Goal: Task Accomplishment & Management: Complete application form

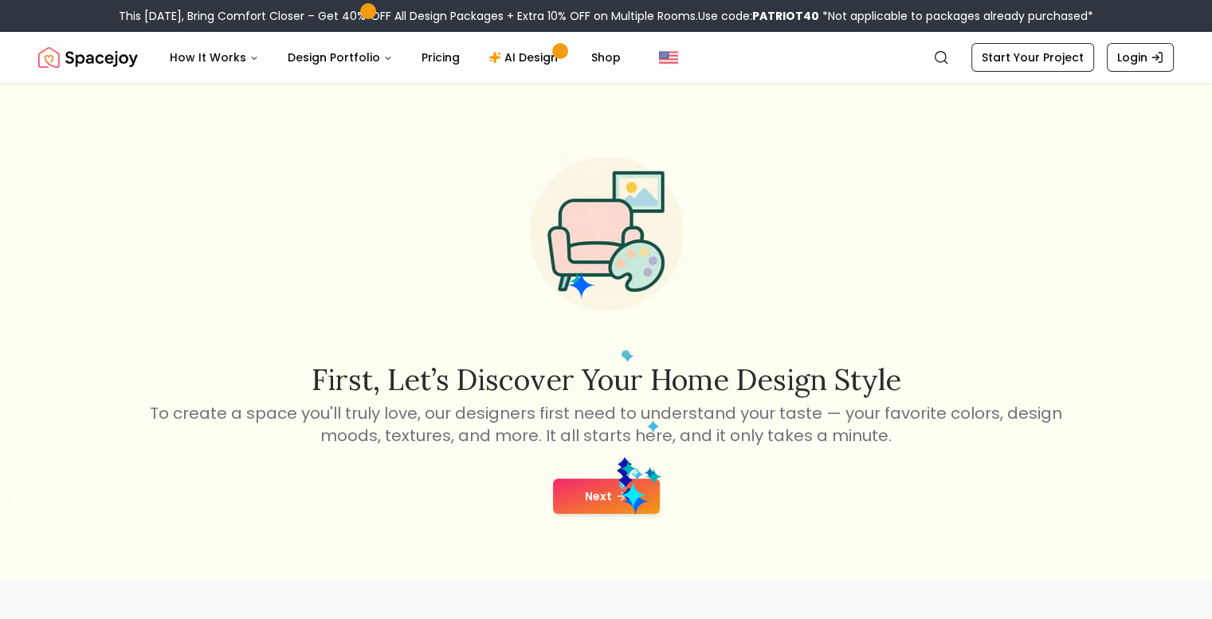
click at [623, 487] on button "Next" at bounding box center [606, 495] width 107 height 35
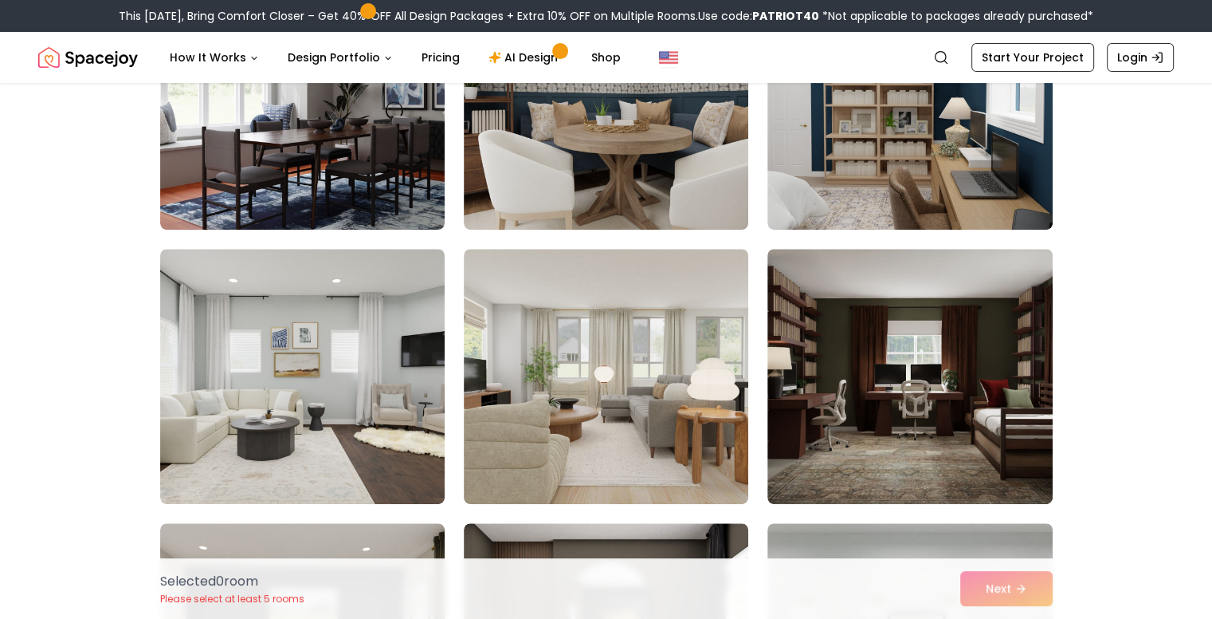
scroll to position [518, 0]
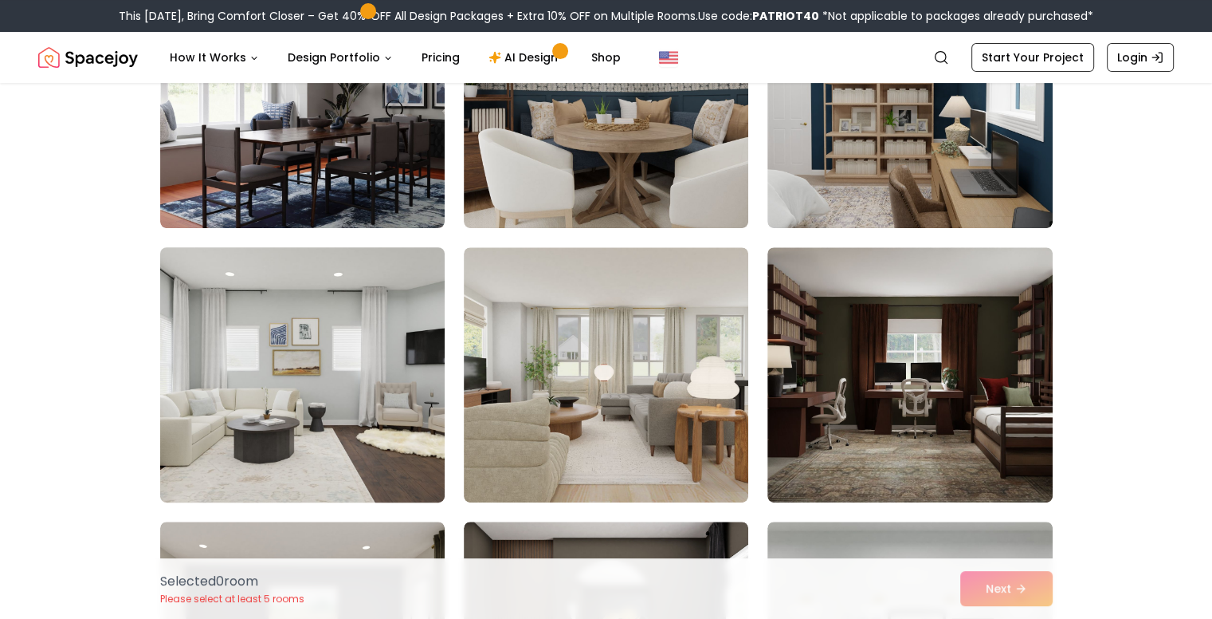
click at [371, 444] on img at bounding box center [302, 375] width 299 height 268
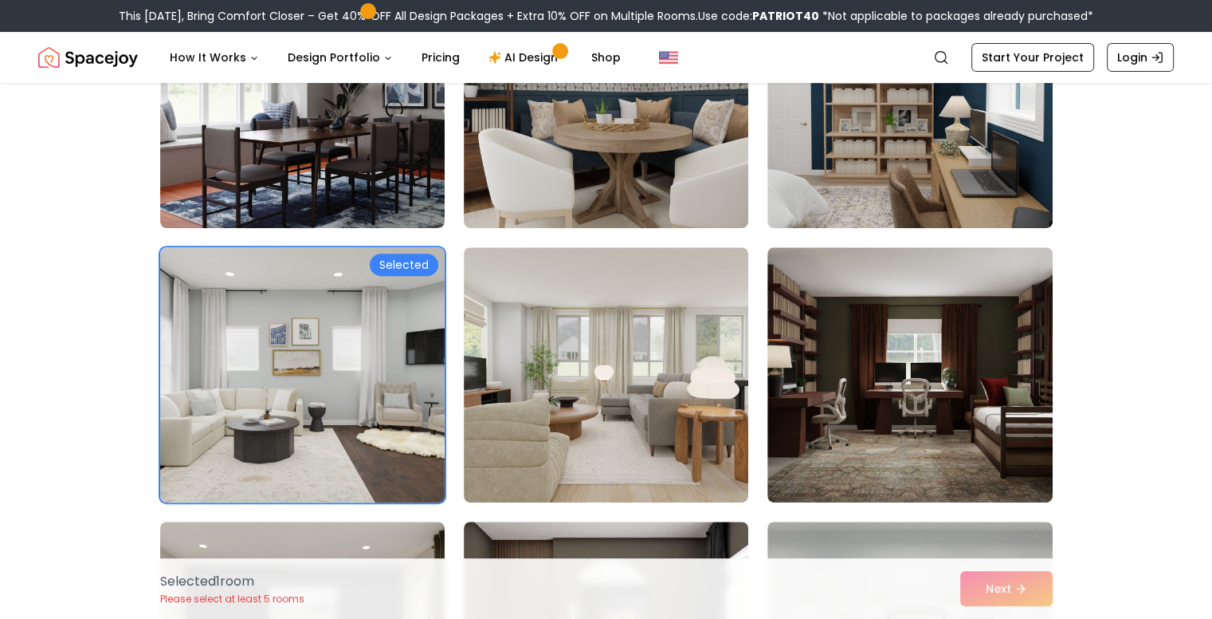
click at [411, 259] on div "Selected" at bounding box center [404, 264] width 69 height 22
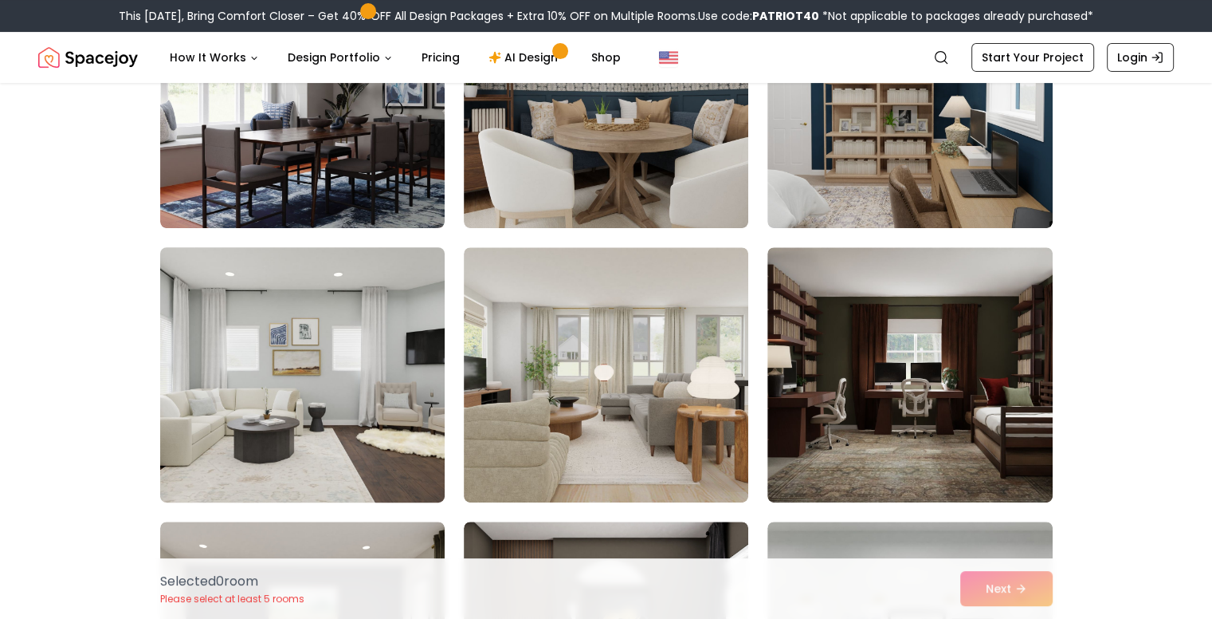
click at [405, 299] on img at bounding box center [302, 375] width 299 height 268
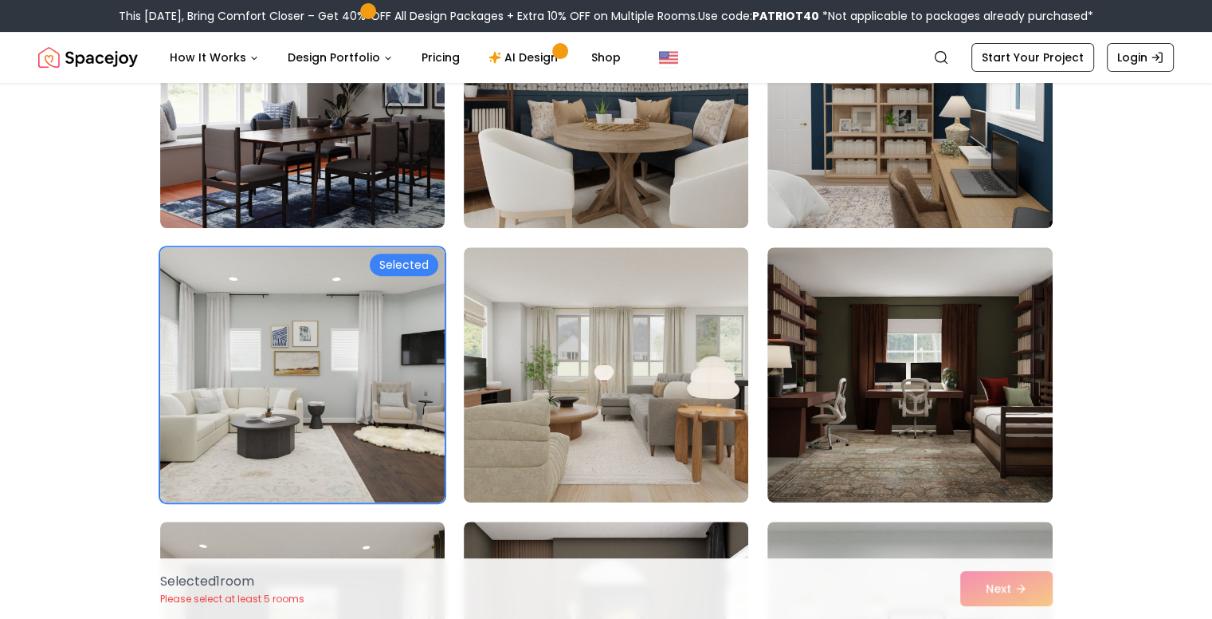
click at [1019, 584] on div "Selected 1 room Please select at least 5 rooms Next" at bounding box center [606, 588] width 918 height 61
click at [995, 588] on div "Selected 1 room Please select at least 5 rooms Next" at bounding box center [606, 588] width 918 height 61
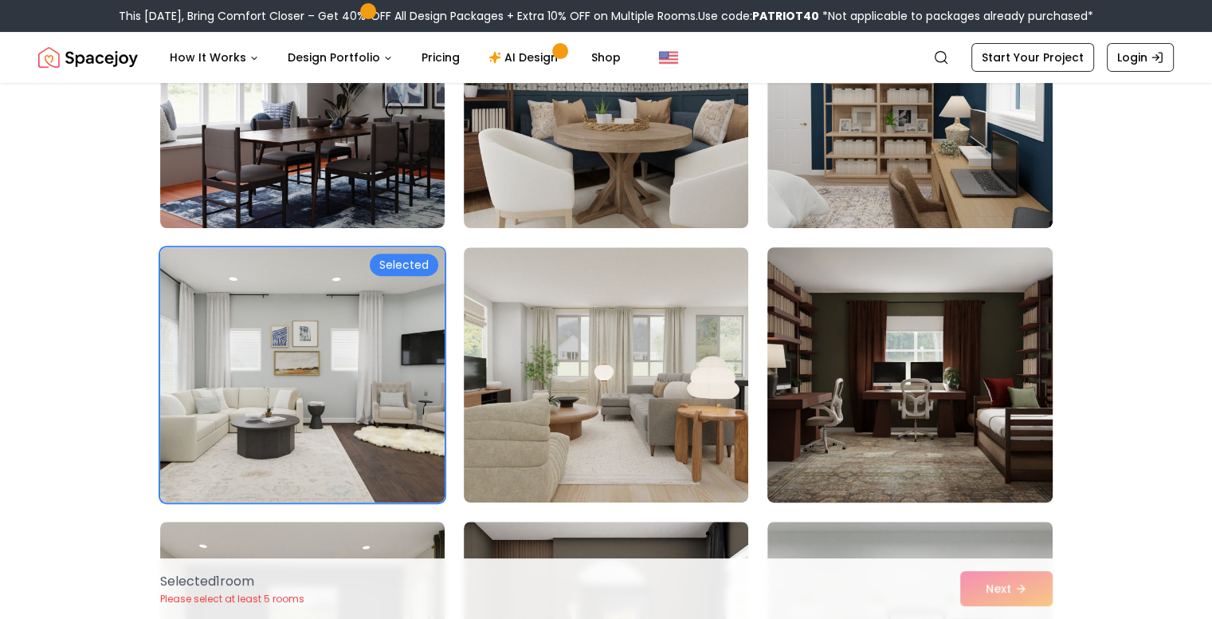
click at [845, 398] on img at bounding box center [909, 375] width 299 height 268
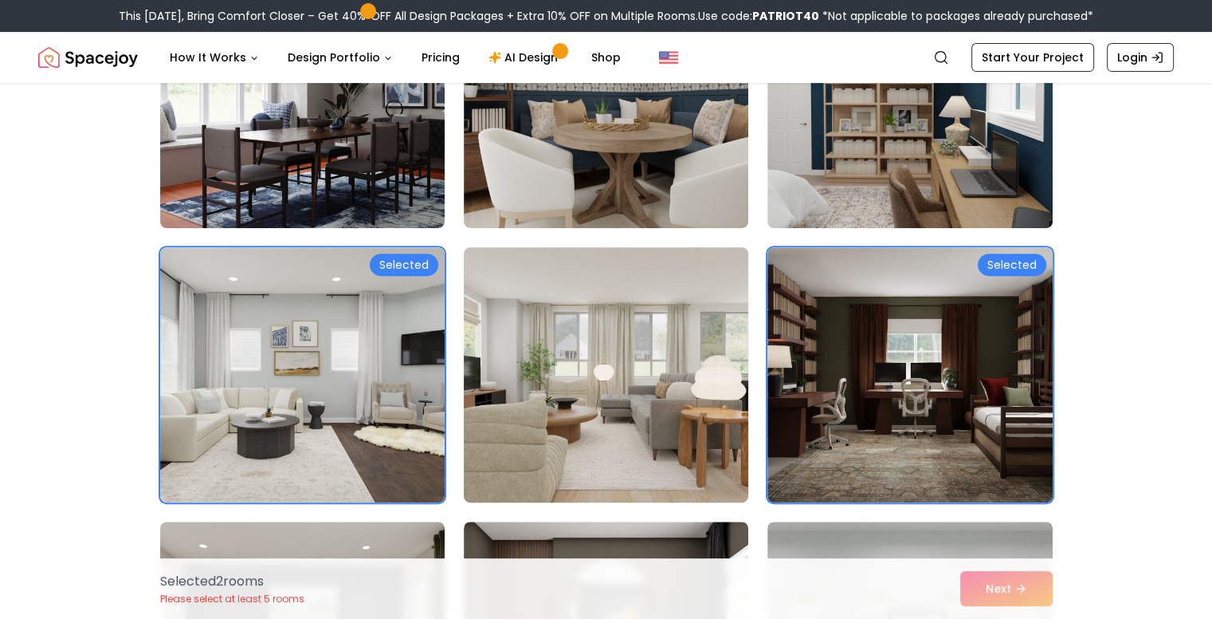
click at [728, 387] on img at bounding box center [606, 375] width 299 height 268
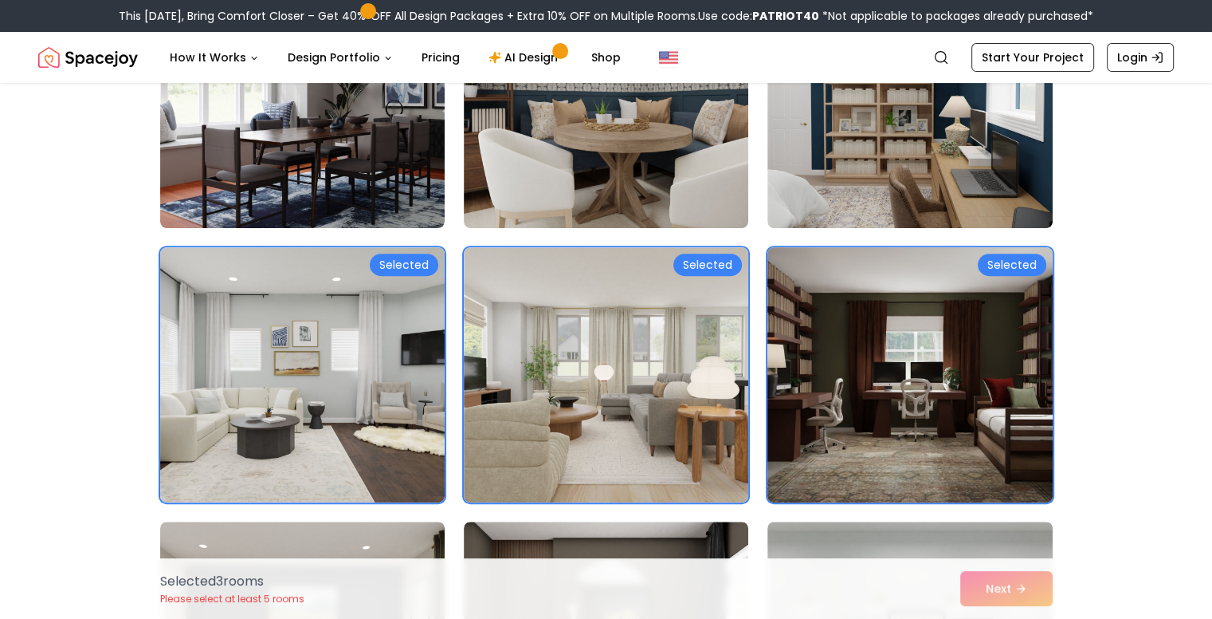
click at [851, 377] on img at bounding box center [909, 375] width 299 height 268
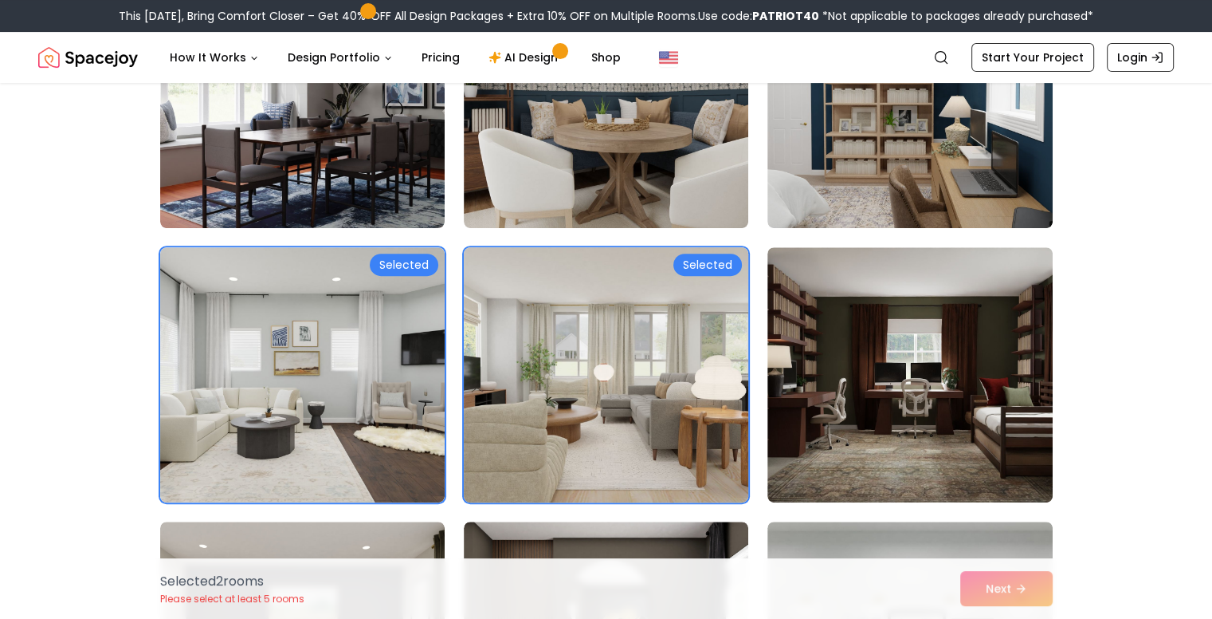
click at [548, 301] on img at bounding box center [606, 375] width 299 height 268
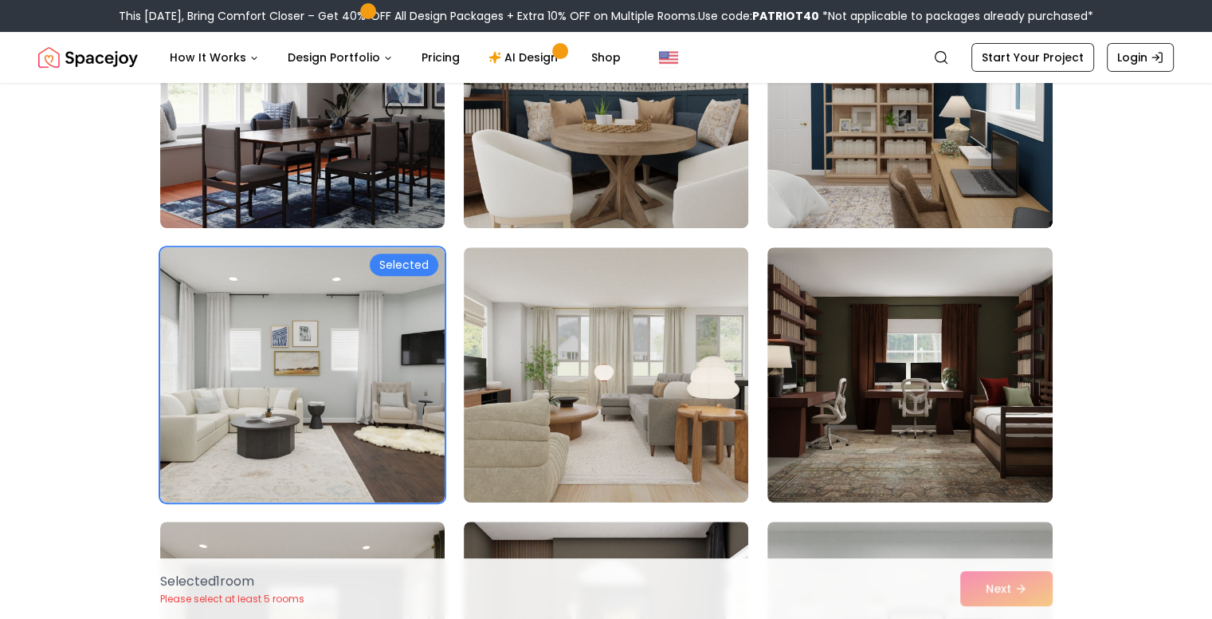
click at [576, 158] on img at bounding box center [606, 101] width 299 height 268
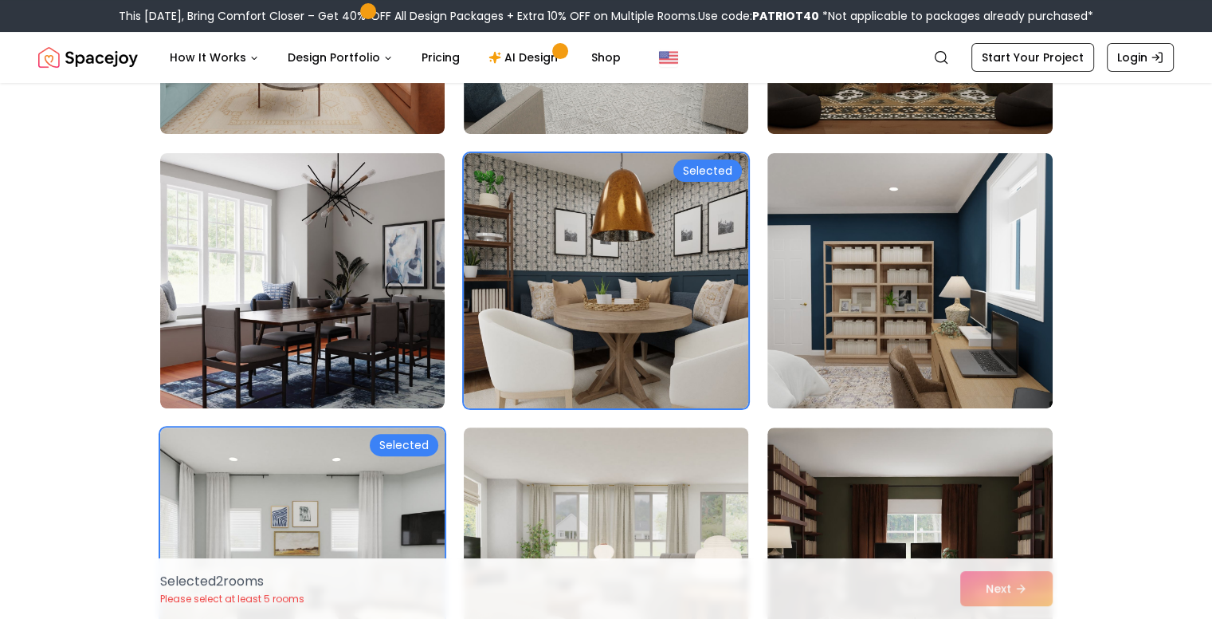
scroll to position [336, 0]
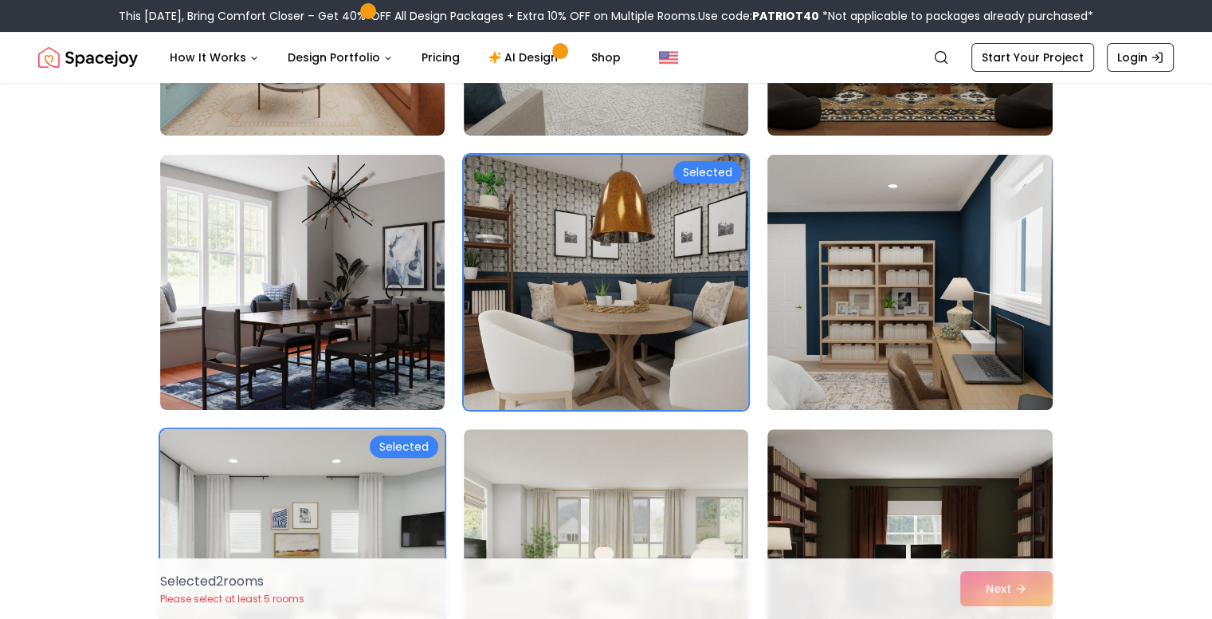
click at [993, 336] on img at bounding box center [909, 282] width 299 height 268
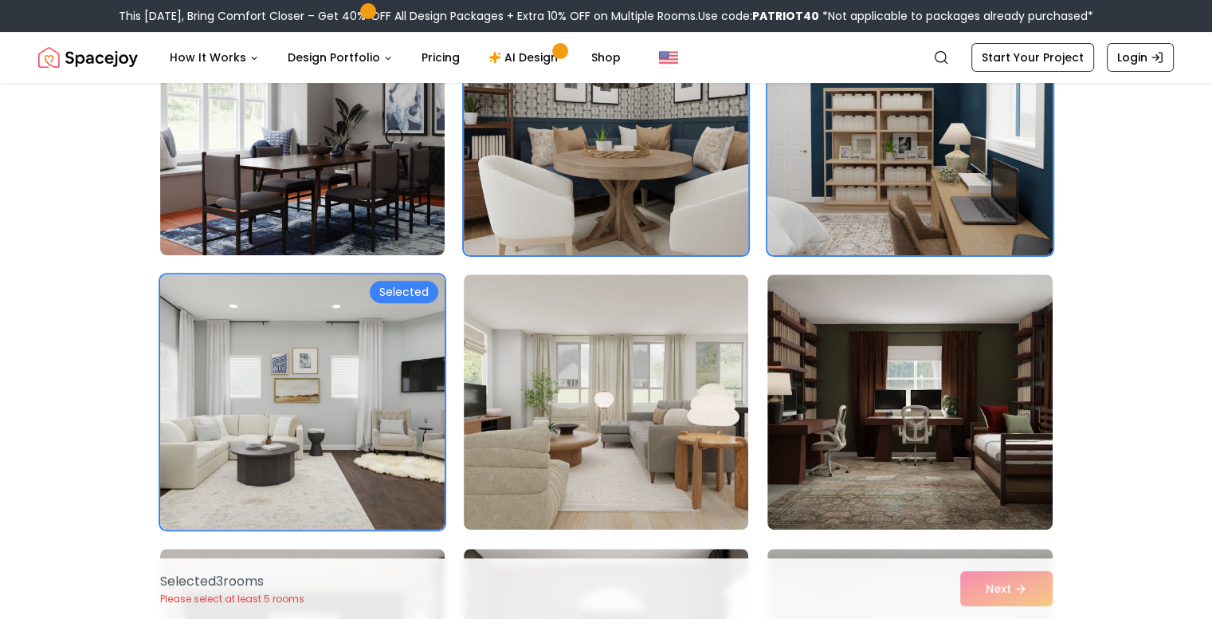
scroll to position [491, 0]
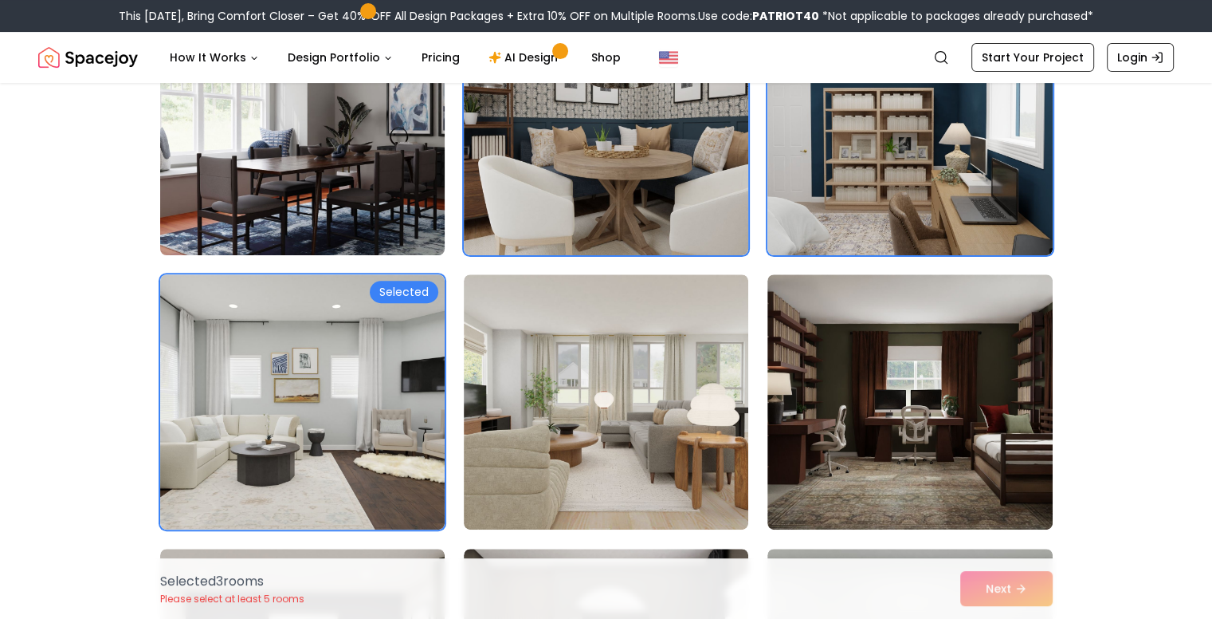
click at [396, 172] on img at bounding box center [302, 128] width 299 height 268
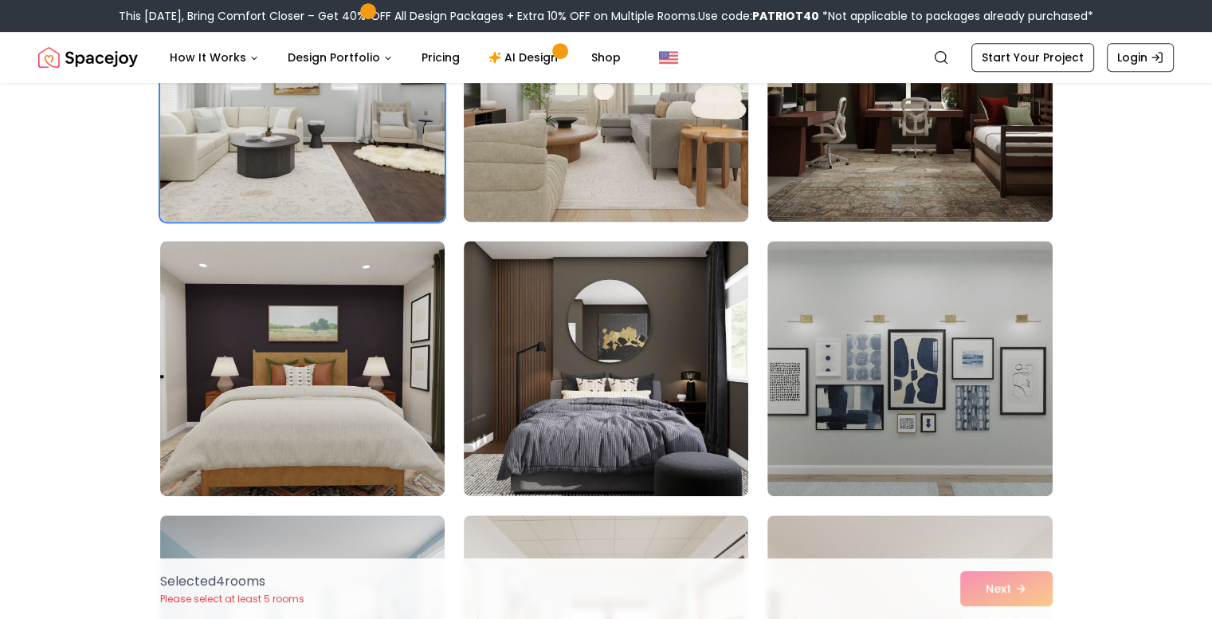
scroll to position [867, 0]
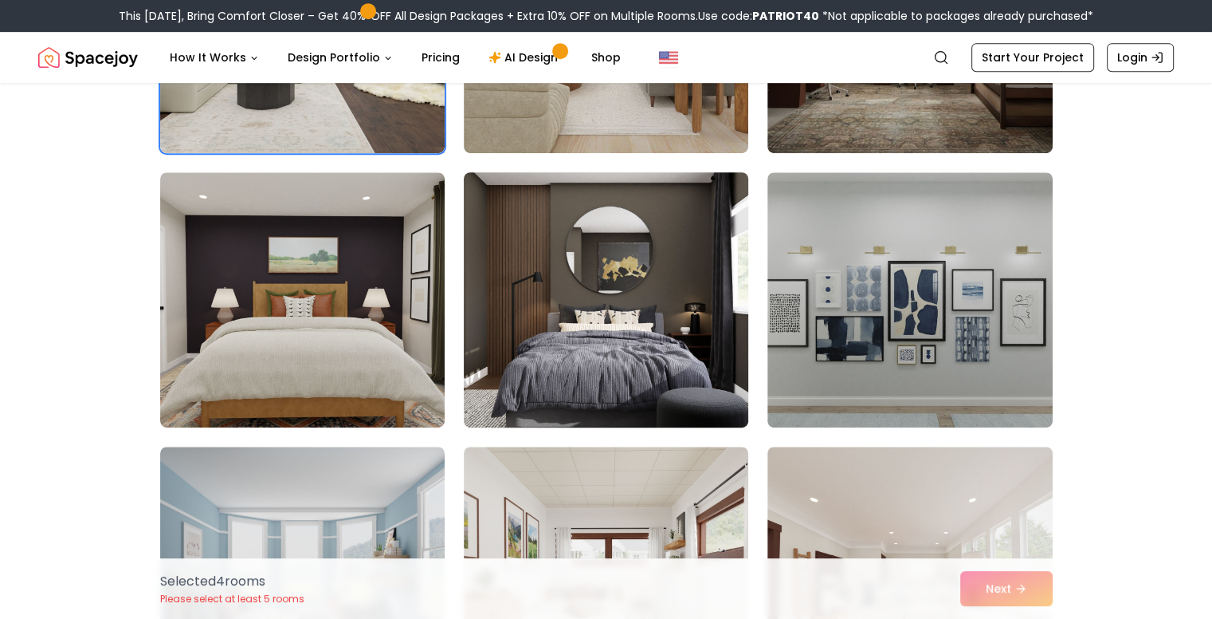
click at [596, 300] on img at bounding box center [606, 300] width 299 height 268
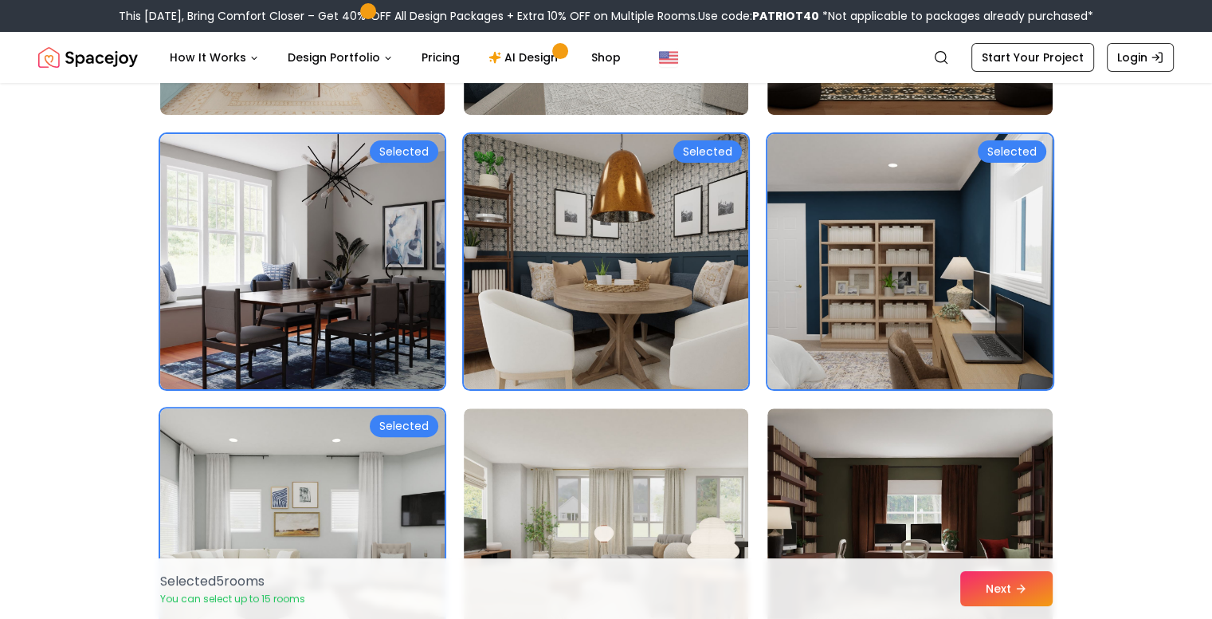
click at [831, 272] on img at bounding box center [909, 262] width 299 height 268
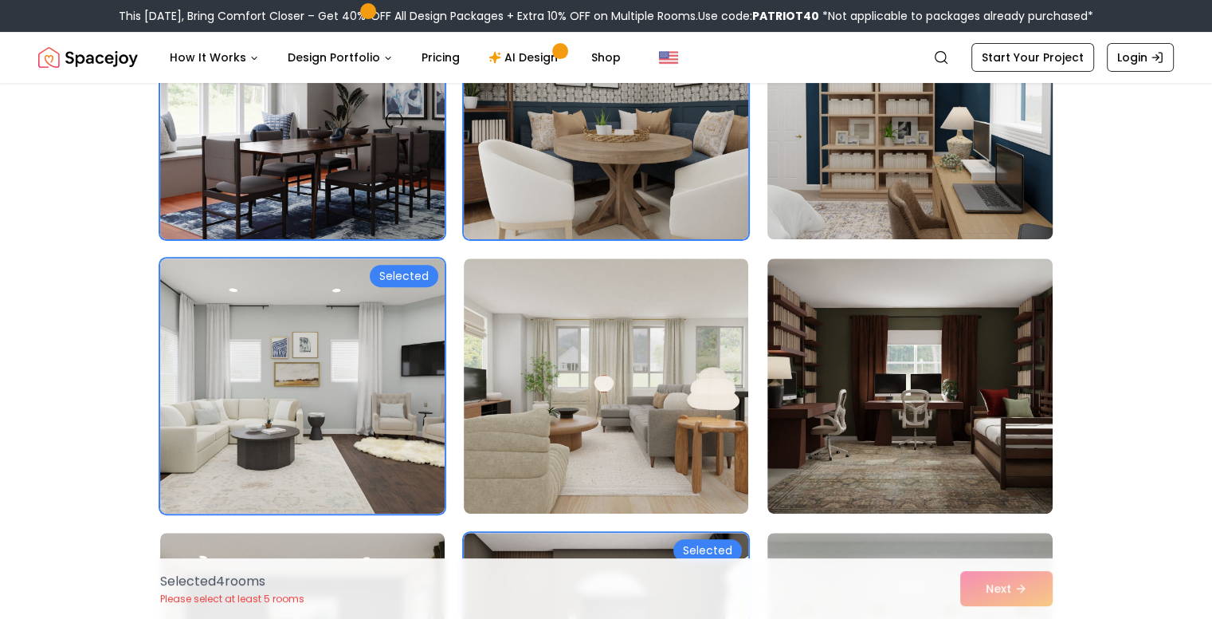
scroll to position [509, 0]
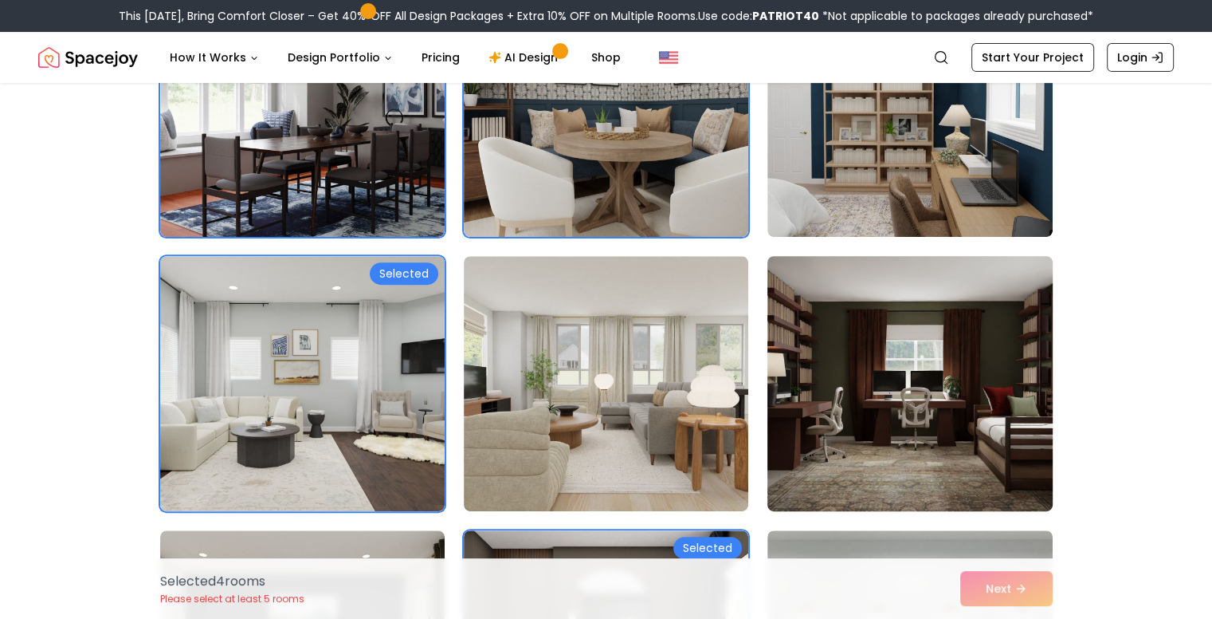
click at [877, 348] on img at bounding box center [909, 384] width 299 height 268
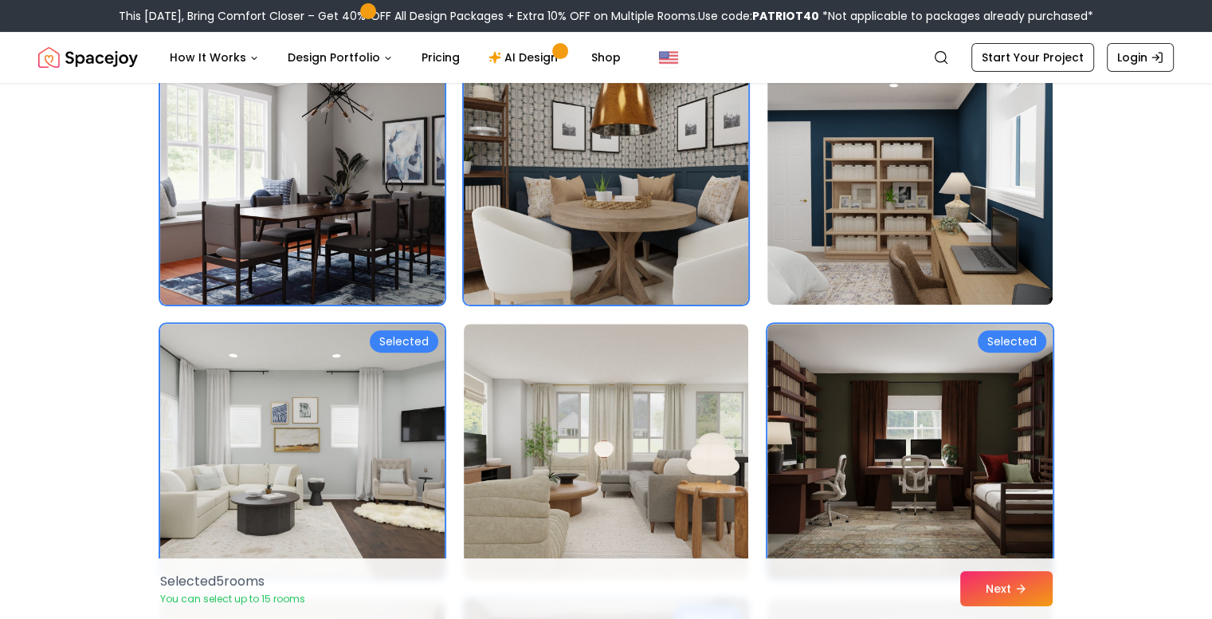
scroll to position [440, 0]
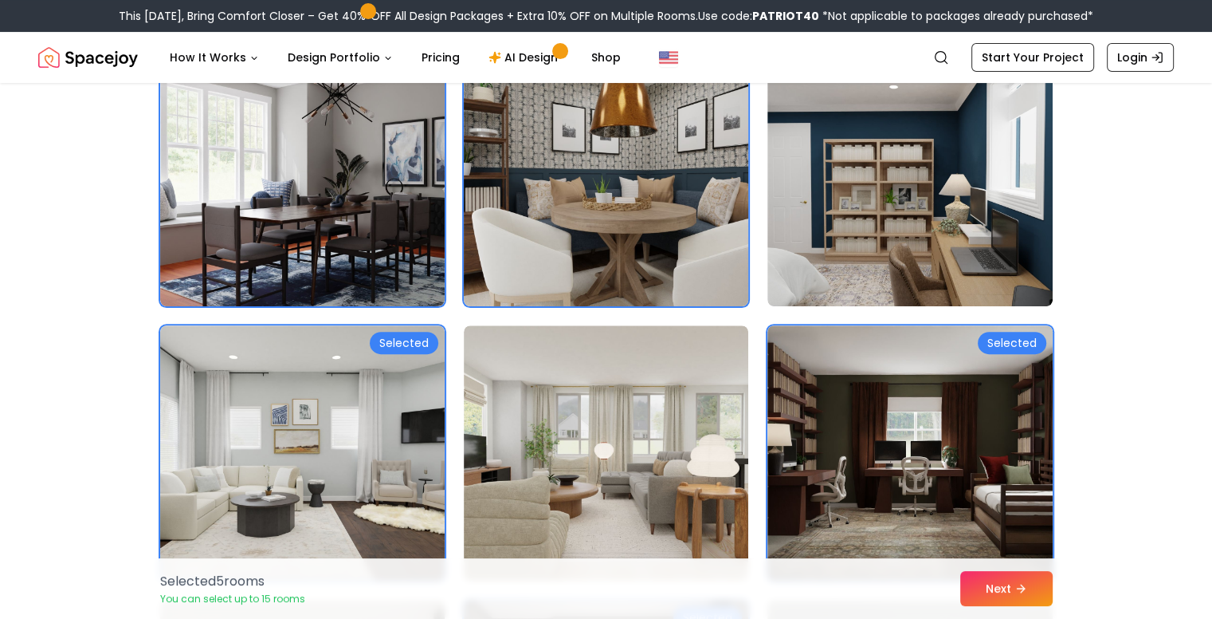
click at [625, 230] on img at bounding box center [606, 179] width 299 height 268
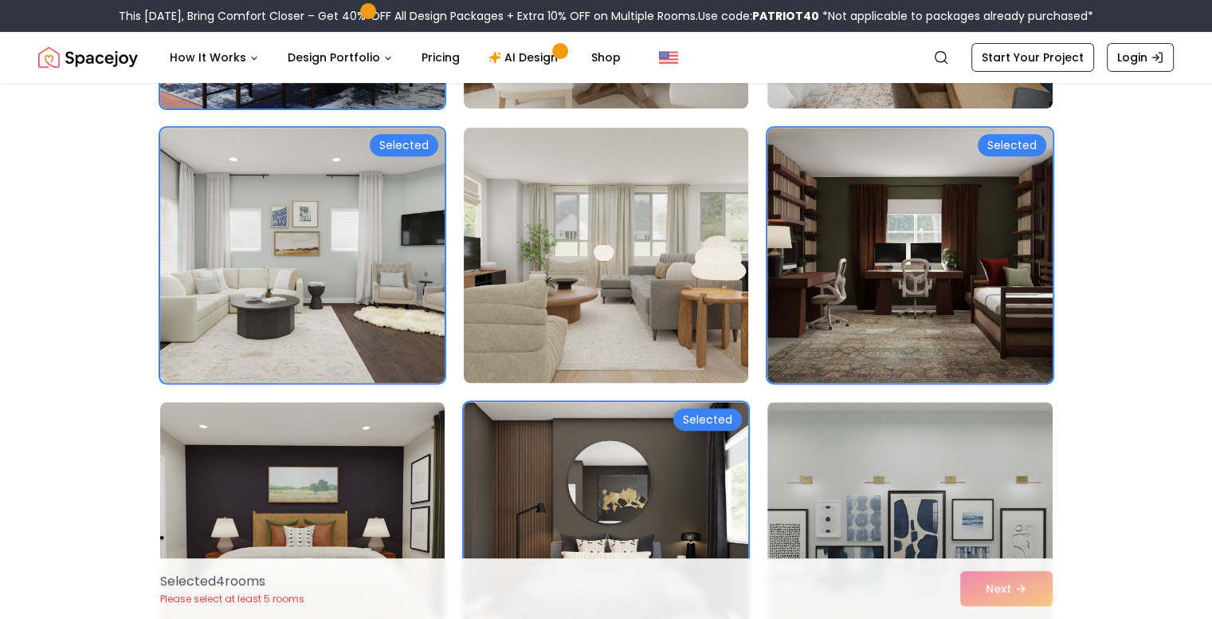
scroll to position [643, 0]
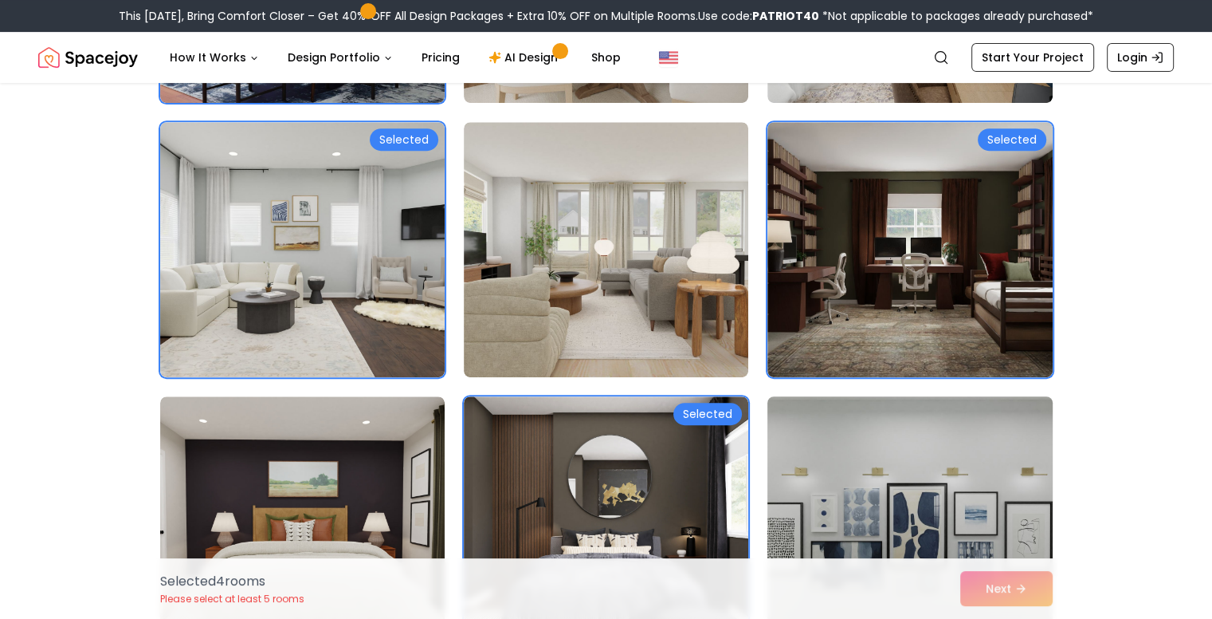
click at [866, 481] on img at bounding box center [909, 524] width 299 height 268
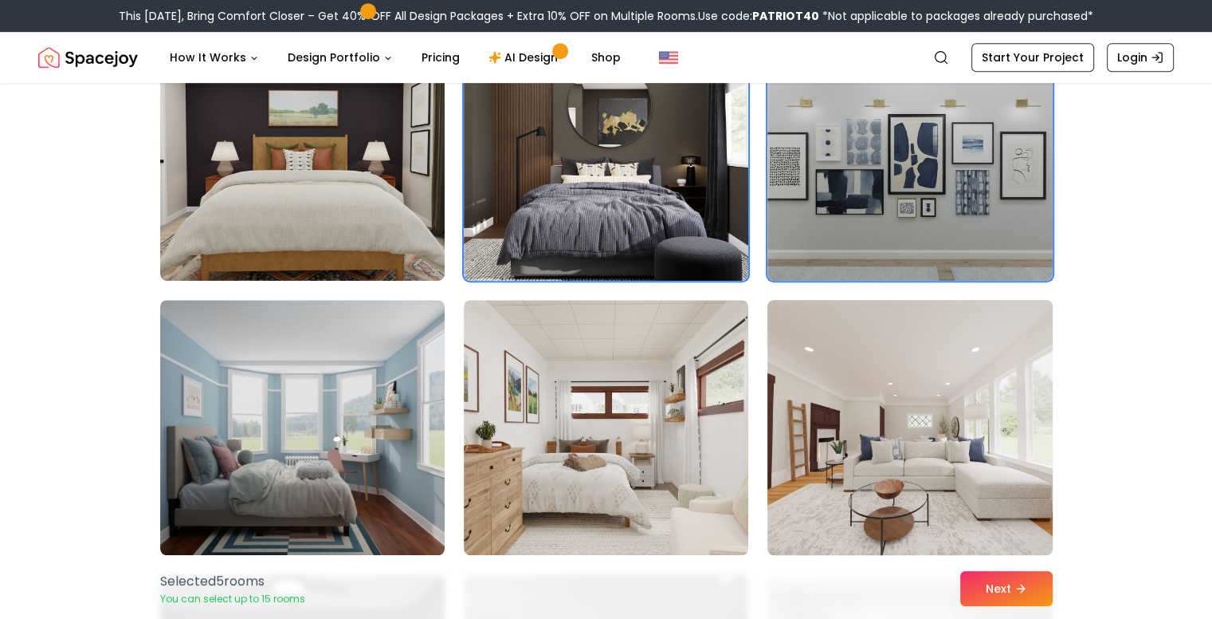
scroll to position [1023, 0]
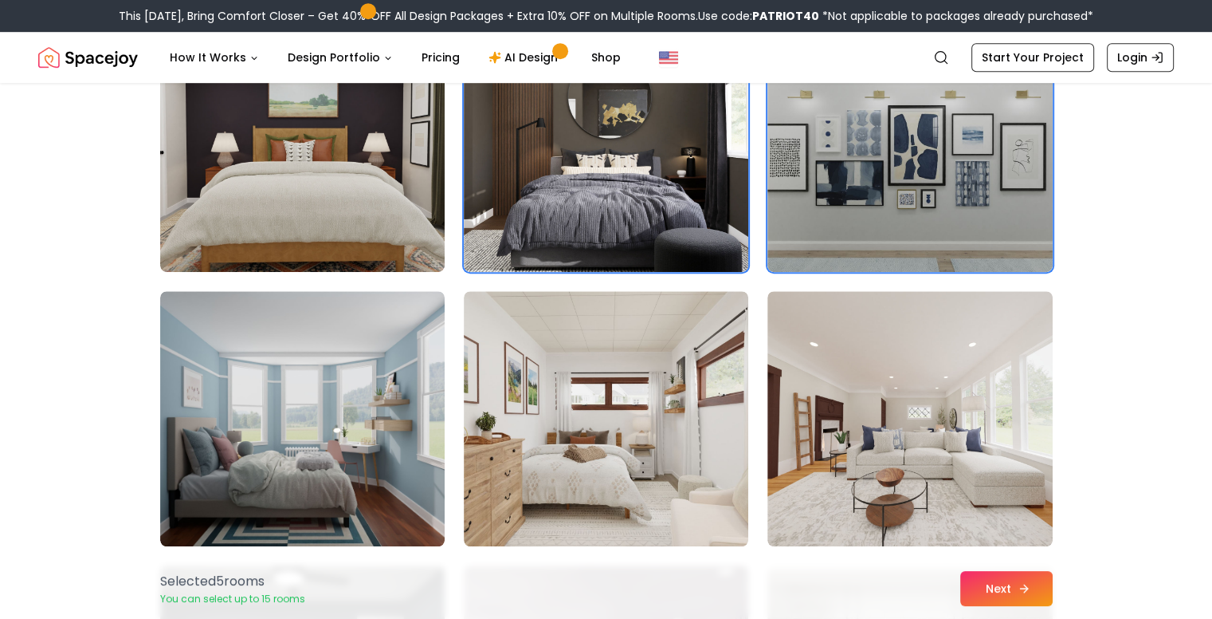
click at [987, 588] on button "Next" at bounding box center [1007, 588] width 92 height 35
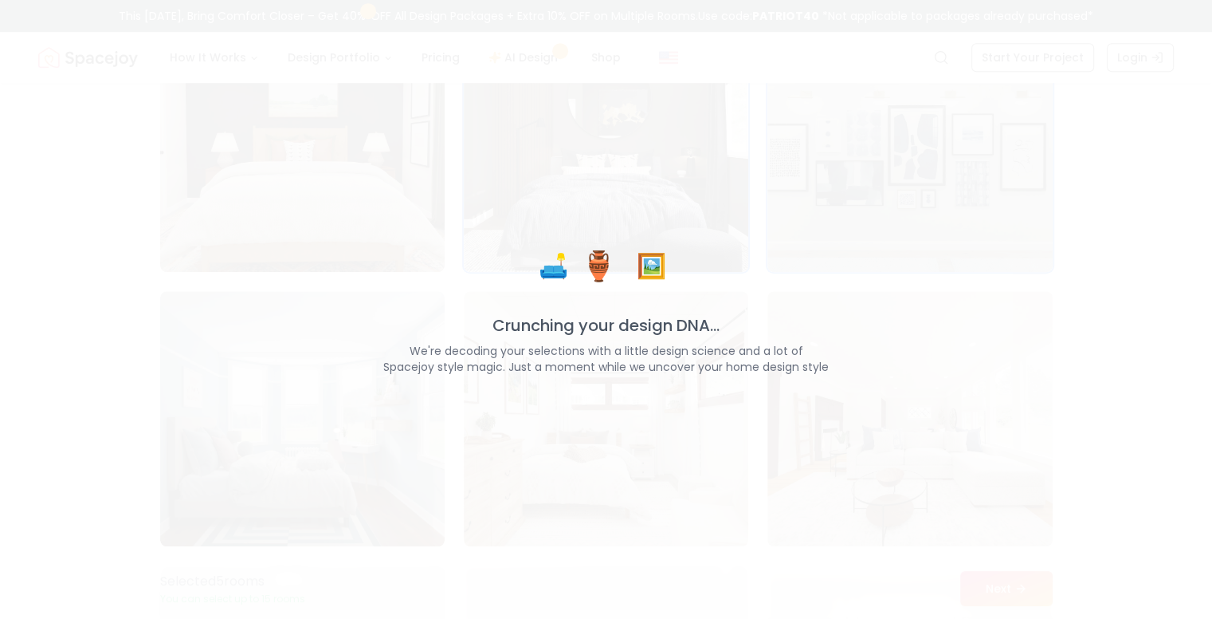
click at [643, 330] on p "Crunching your design DNA..." at bounding box center [606, 325] width 607 height 22
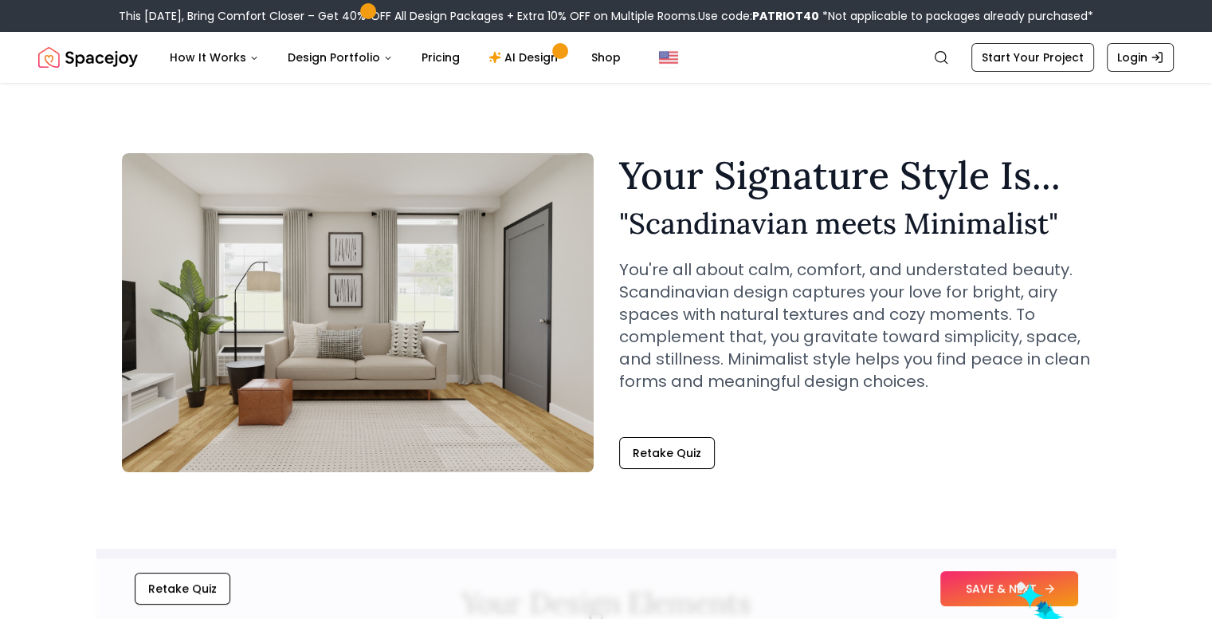
click at [1024, 589] on button "SAVE & NEXT" at bounding box center [1010, 588] width 138 height 35
